Goal: Entertainment & Leisure: Consume media (video, audio)

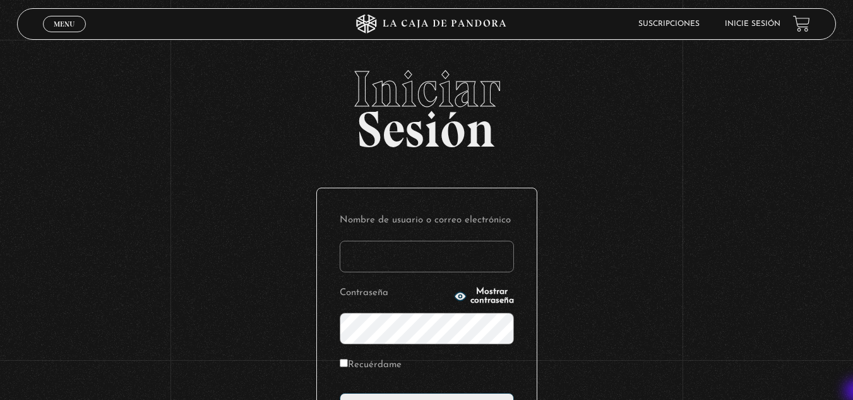
type input "vividan8108@gmail.com"
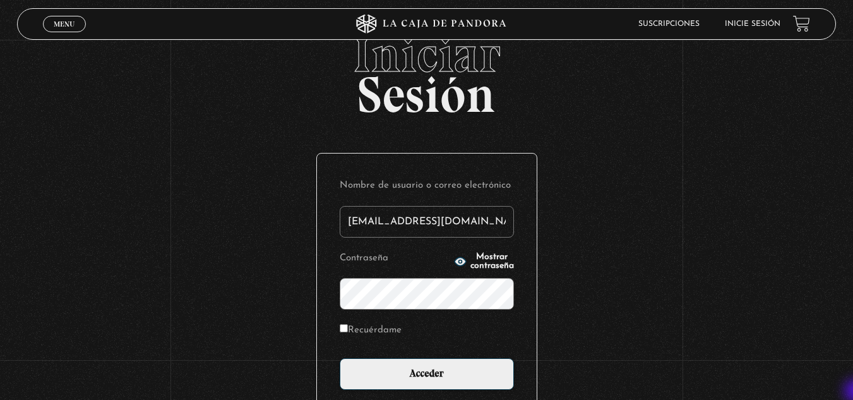
scroll to position [51, 0]
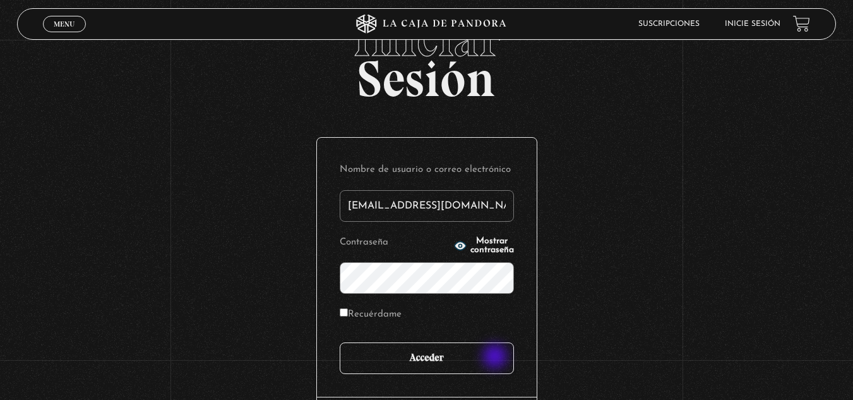
click at [496, 357] on input "Acceder" at bounding box center [427, 358] width 174 height 32
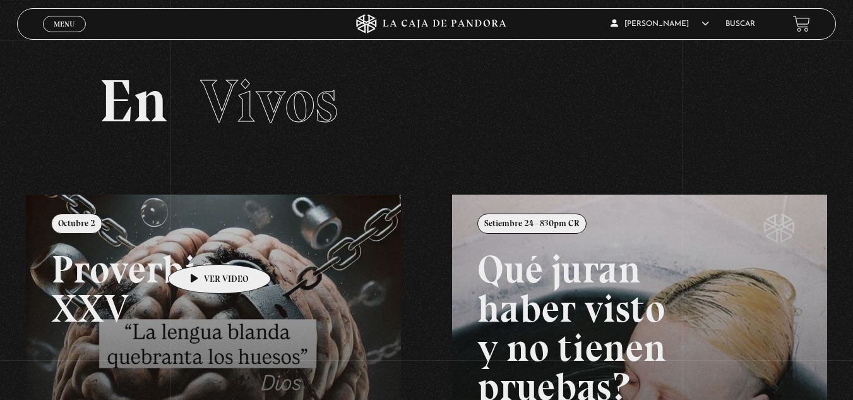
click at [199, 245] on link at bounding box center [452, 394] width 853 height 400
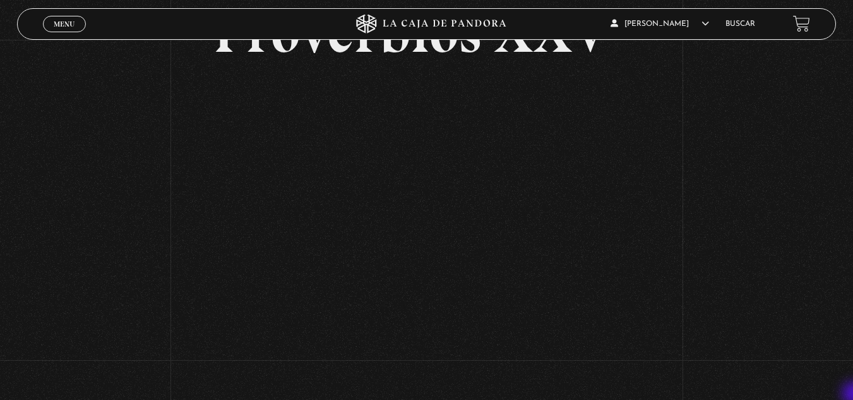
scroll to position [126, 0]
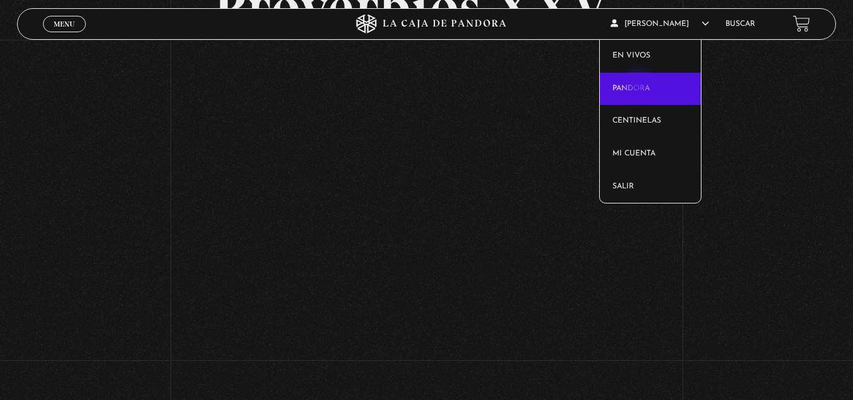
click at [640, 88] on link "Pandora" at bounding box center [650, 89] width 101 height 33
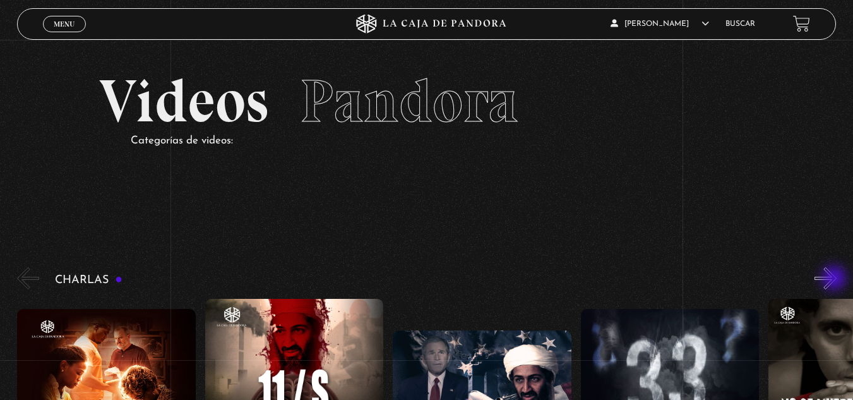
click at [835, 279] on button "»" at bounding box center [825, 278] width 22 height 22
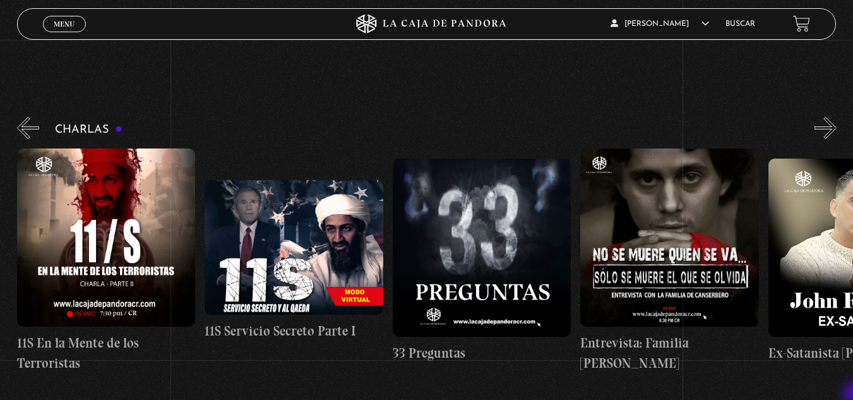
scroll to position [152, 0]
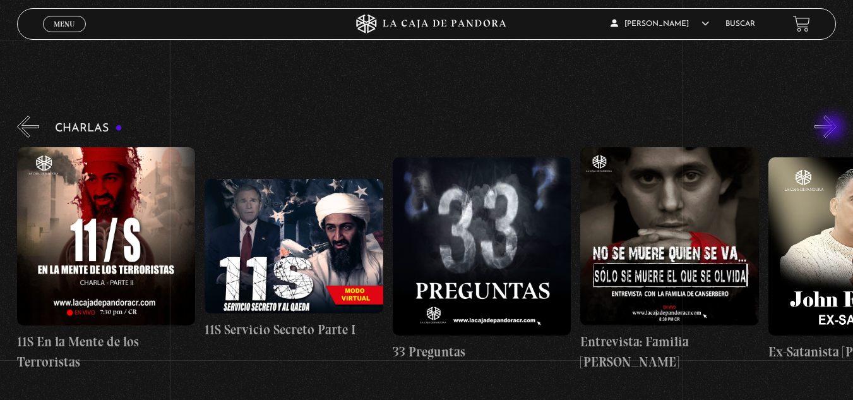
click at [833, 128] on button "»" at bounding box center [825, 127] width 22 height 22
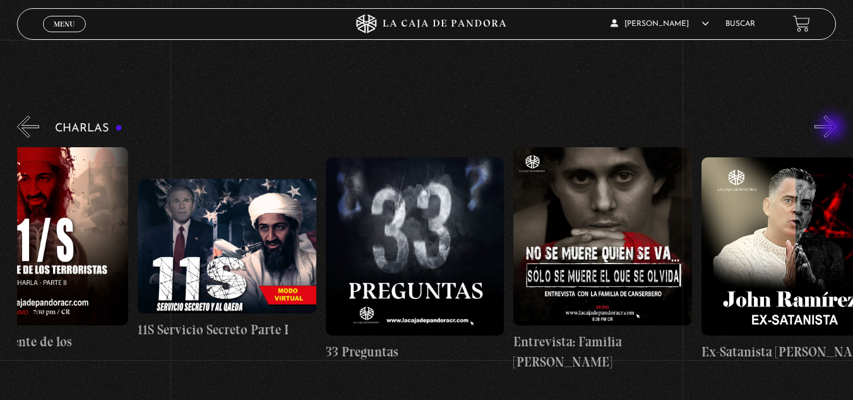
click at [833, 128] on button "»" at bounding box center [825, 127] width 22 height 22
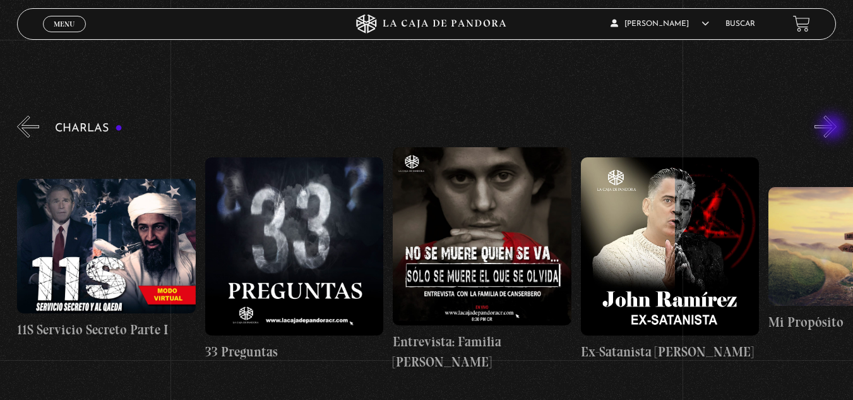
click at [833, 128] on button "»" at bounding box center [825, 127] width 22 height 22
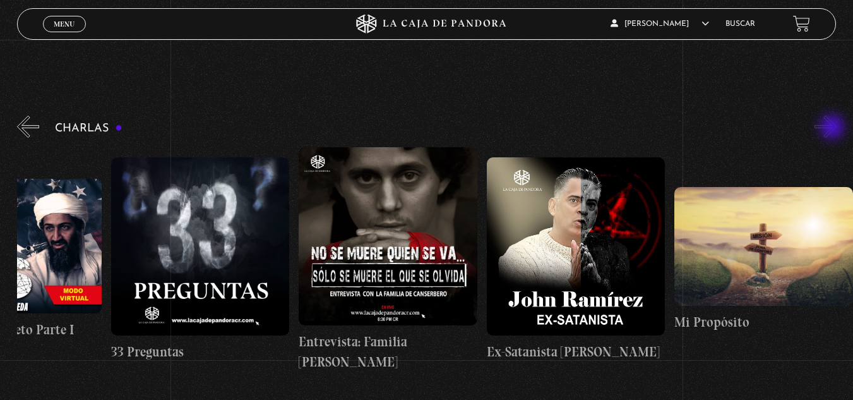
scroll to position [0, 470]
click at [833, 128] on button "»" at bounding box center [825, 127] width 22 height 22
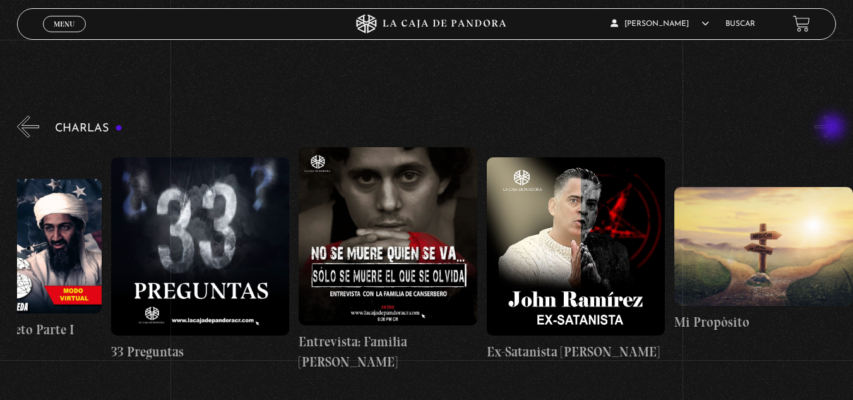
click at [833, 128] on button "»" at bounding box center [825, 127] width 22 height 22
click at [378, 216] on figure at bounding box center [388, 236] width 179 height 179
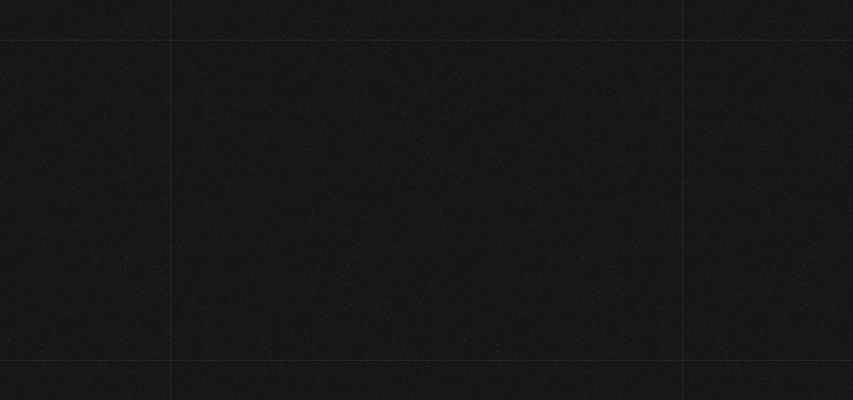
scroll to position [152, 0]
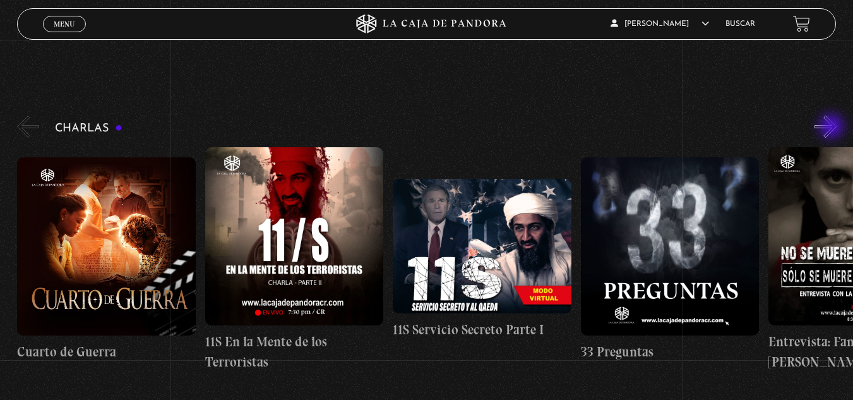
click at [833, 128] on button "»" at bounding box center [825, 127] width 22 height 22
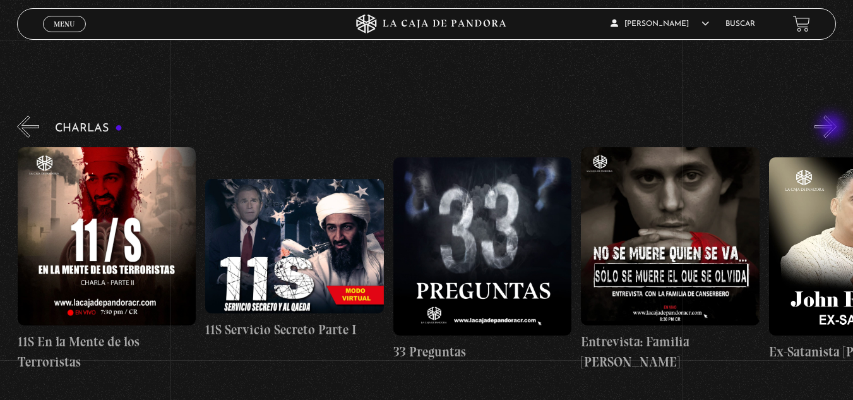
scroll to position [0, 188]
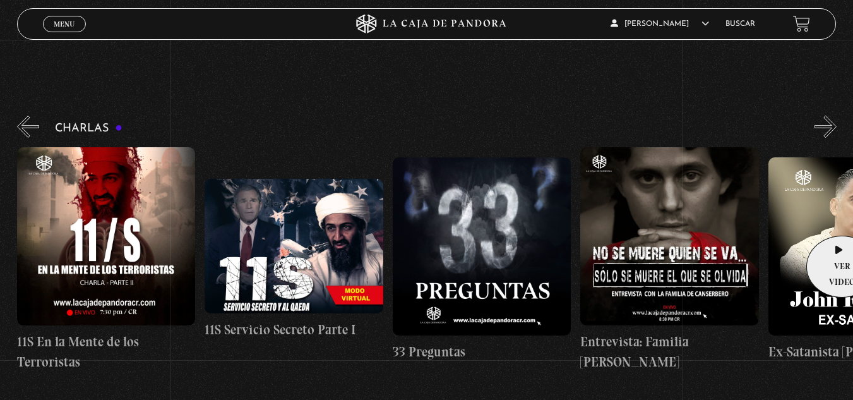
click at [838, 217] on figure at bounding box center [857, 246] width 179 height 179
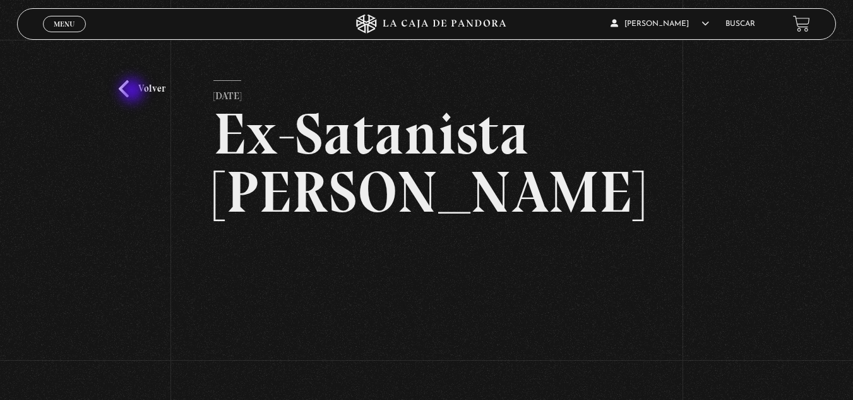
click at [133, 92] on link "Volver" at bounding box center [142, 88] width 47 height 17
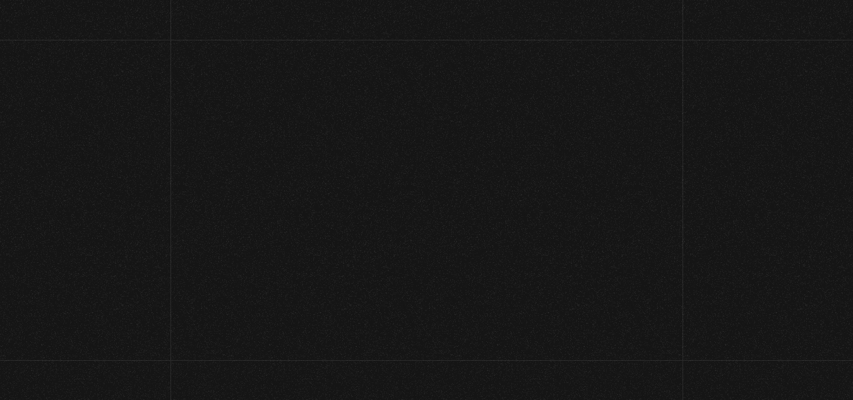
scroll to position [152, 0]
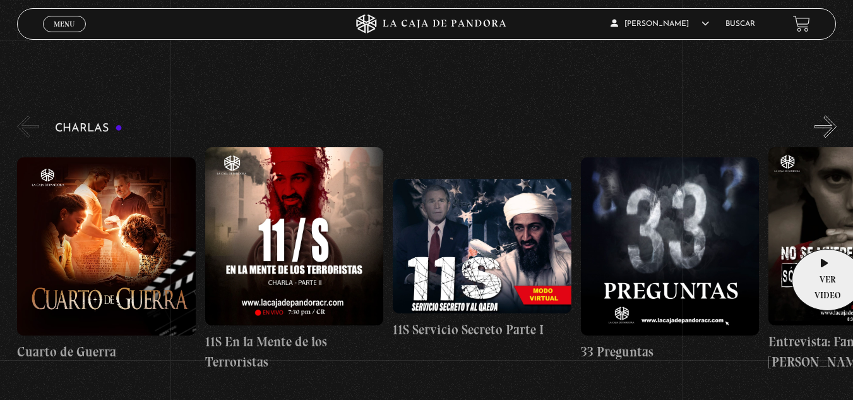
click at [823, 230] on figure at bounding box center [857, 236] width 179 height 179
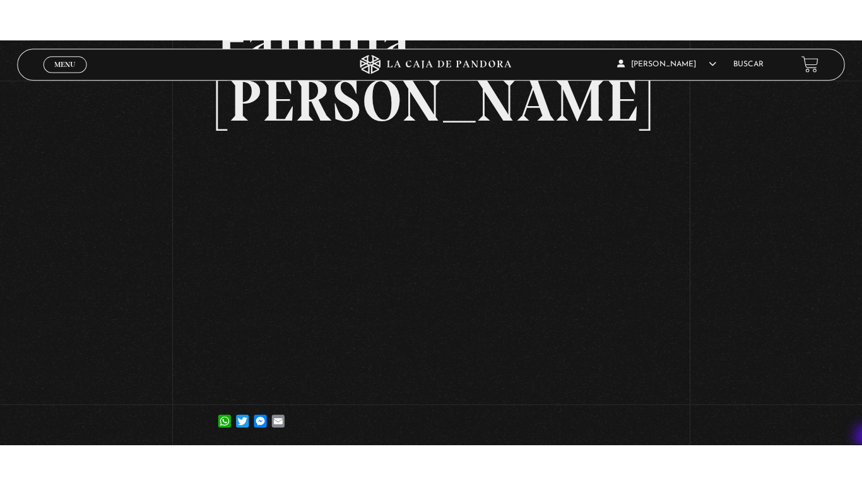
scroll to position [202, 0]
